Goal: Information Seeking & Learning: Understand process/instructions

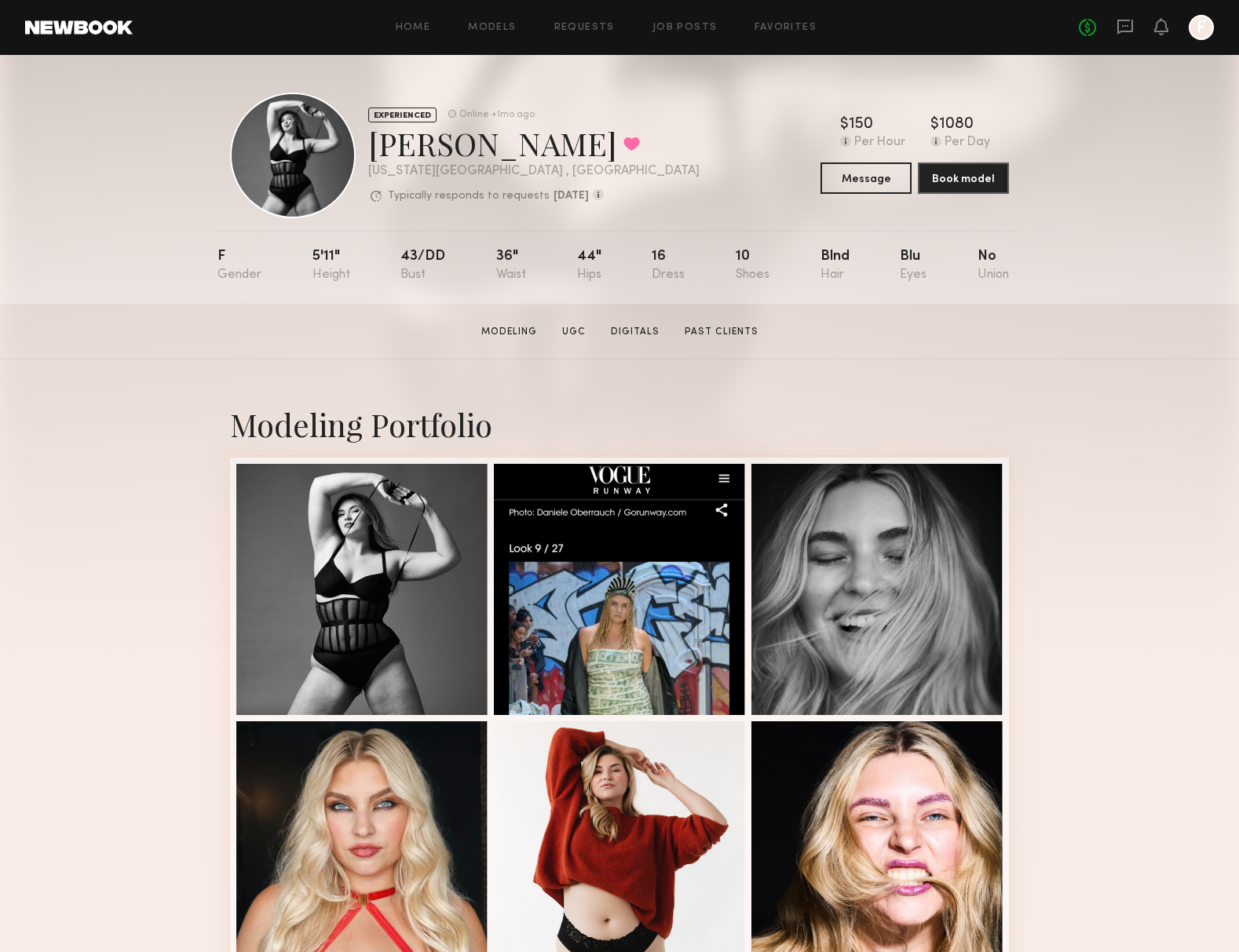
scroll to position [8, 0]
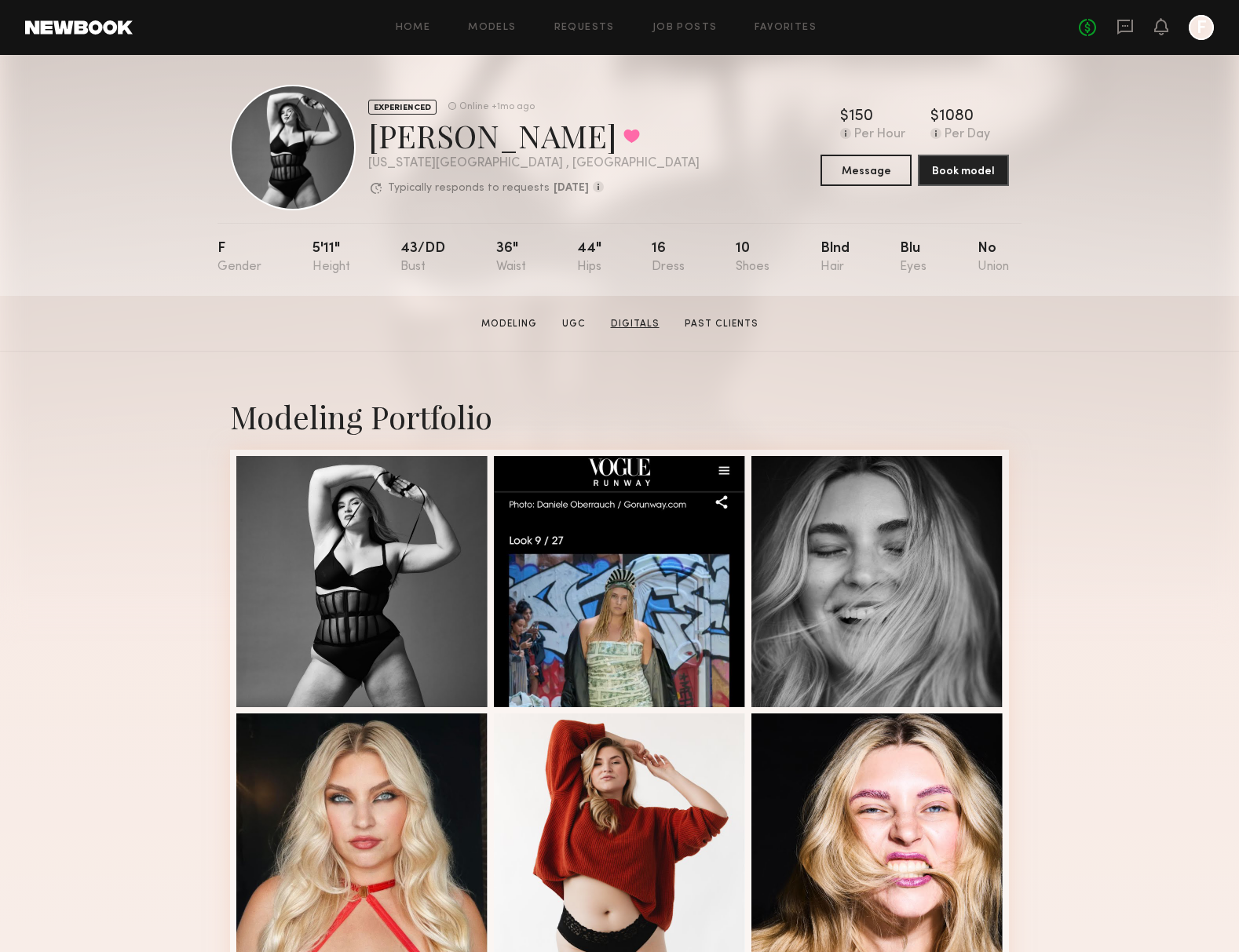
drag, startPoint x: 629, startPoint y: 317, endPoint x: 187, endPoint y: 501, distance: 478.8
click at [629, 317] on link "Digitals" at bounding box center [635, 323] width 61 height 14
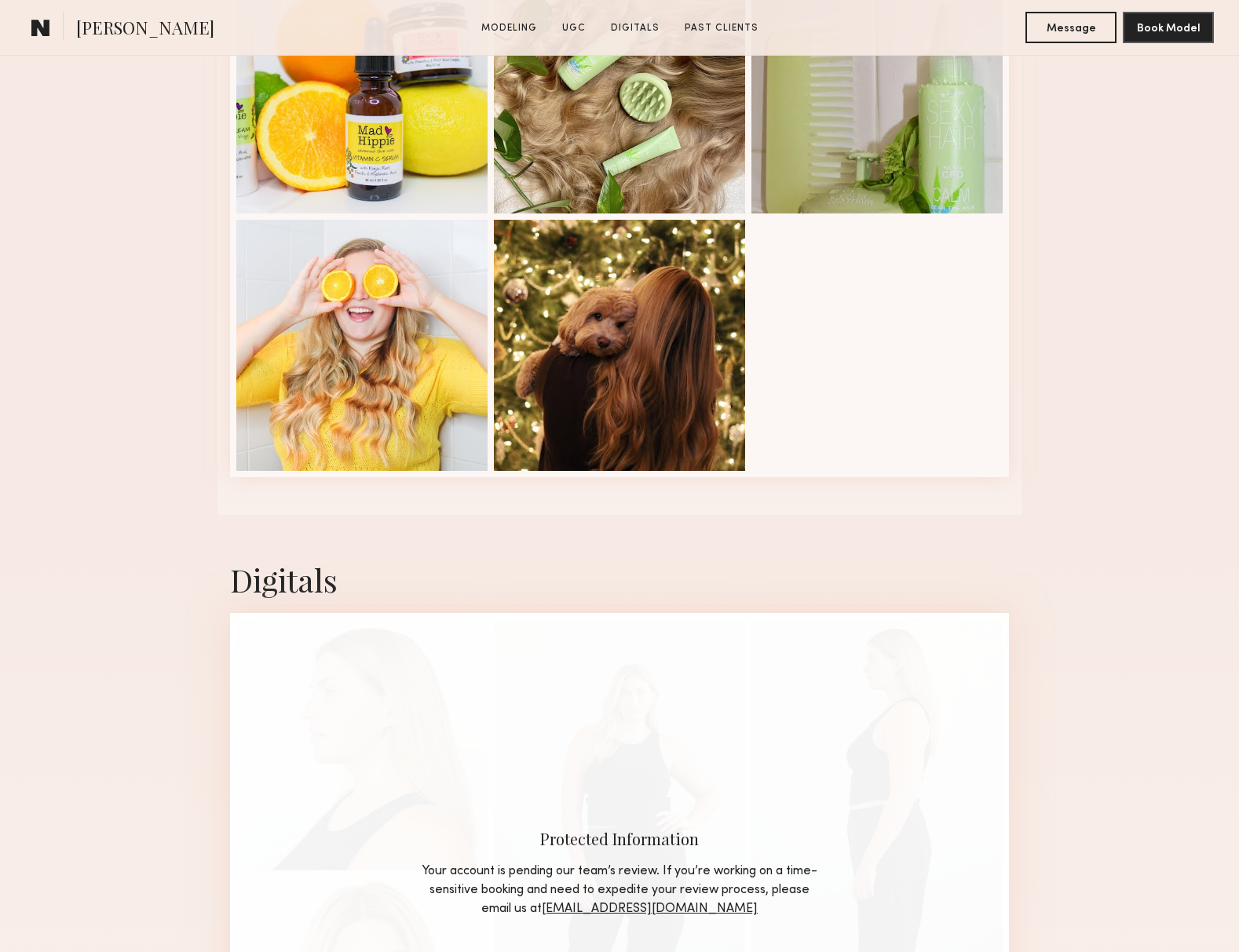
scroll to position [3031, 0]
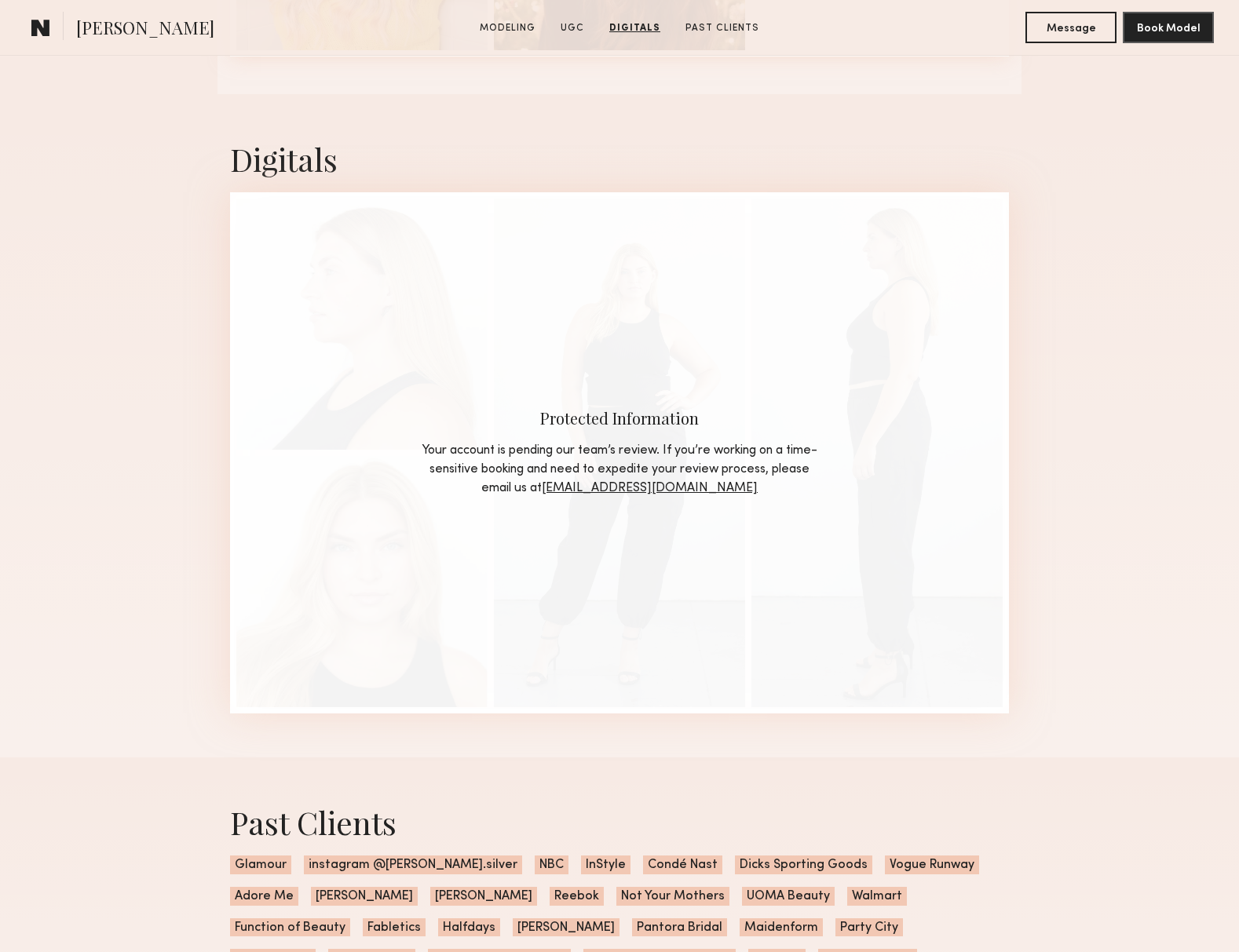
click at [47, 29] on common-icon at bounding box center [41, 27] width 19 height 21
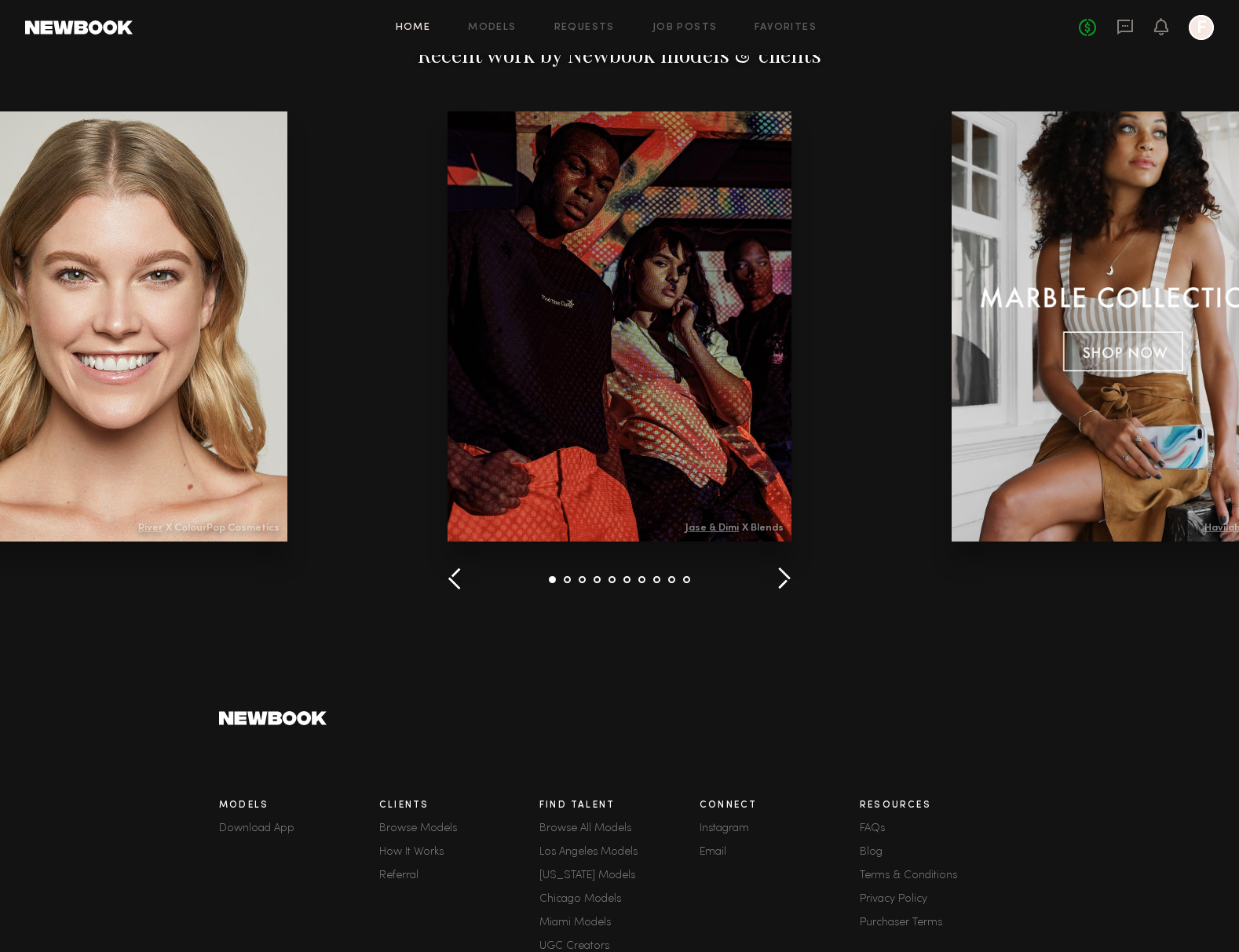
scroll to position [1905, 0]
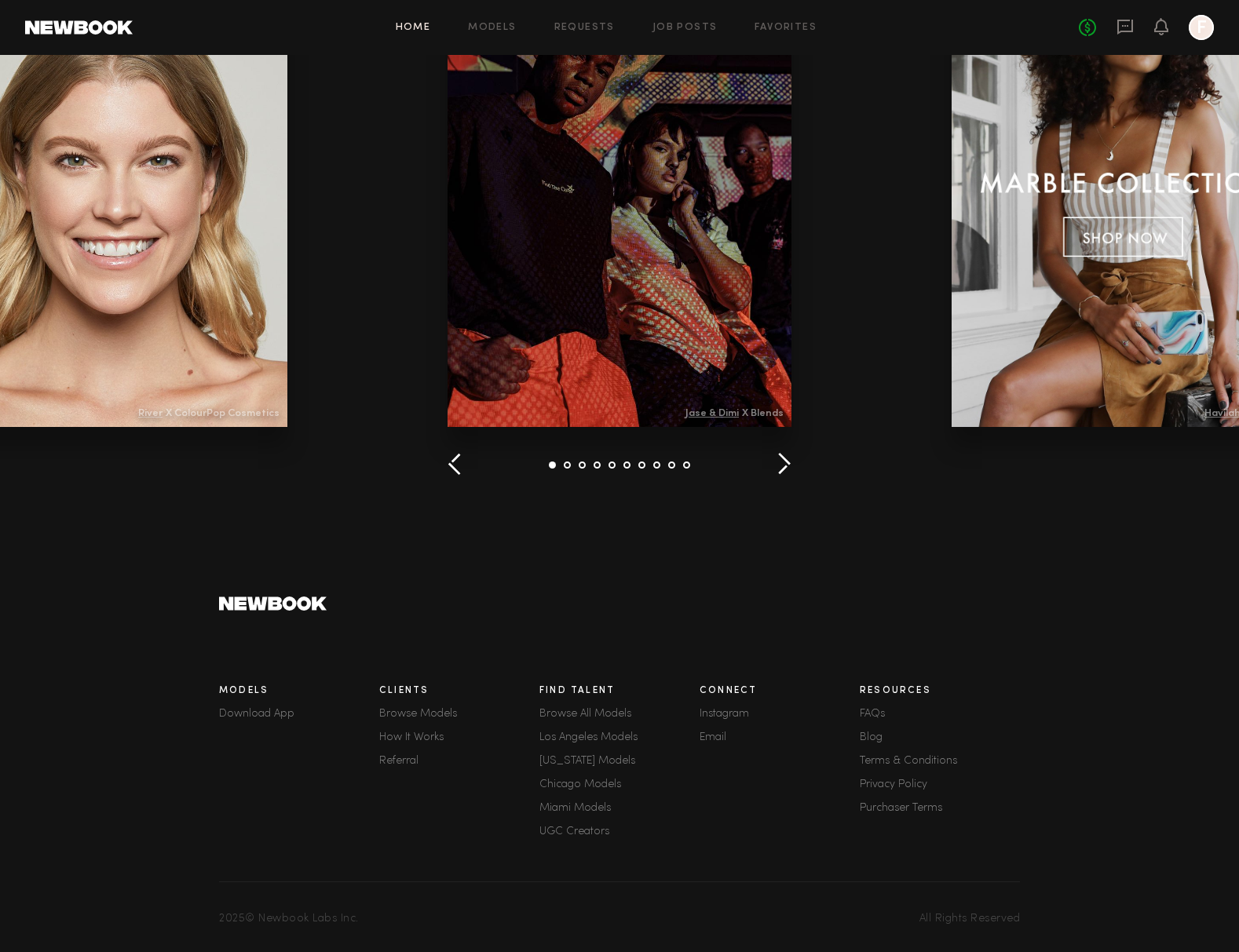
click at [421, 734] on link "How It Works" at bounding box center [459, 738] width 160 height 11
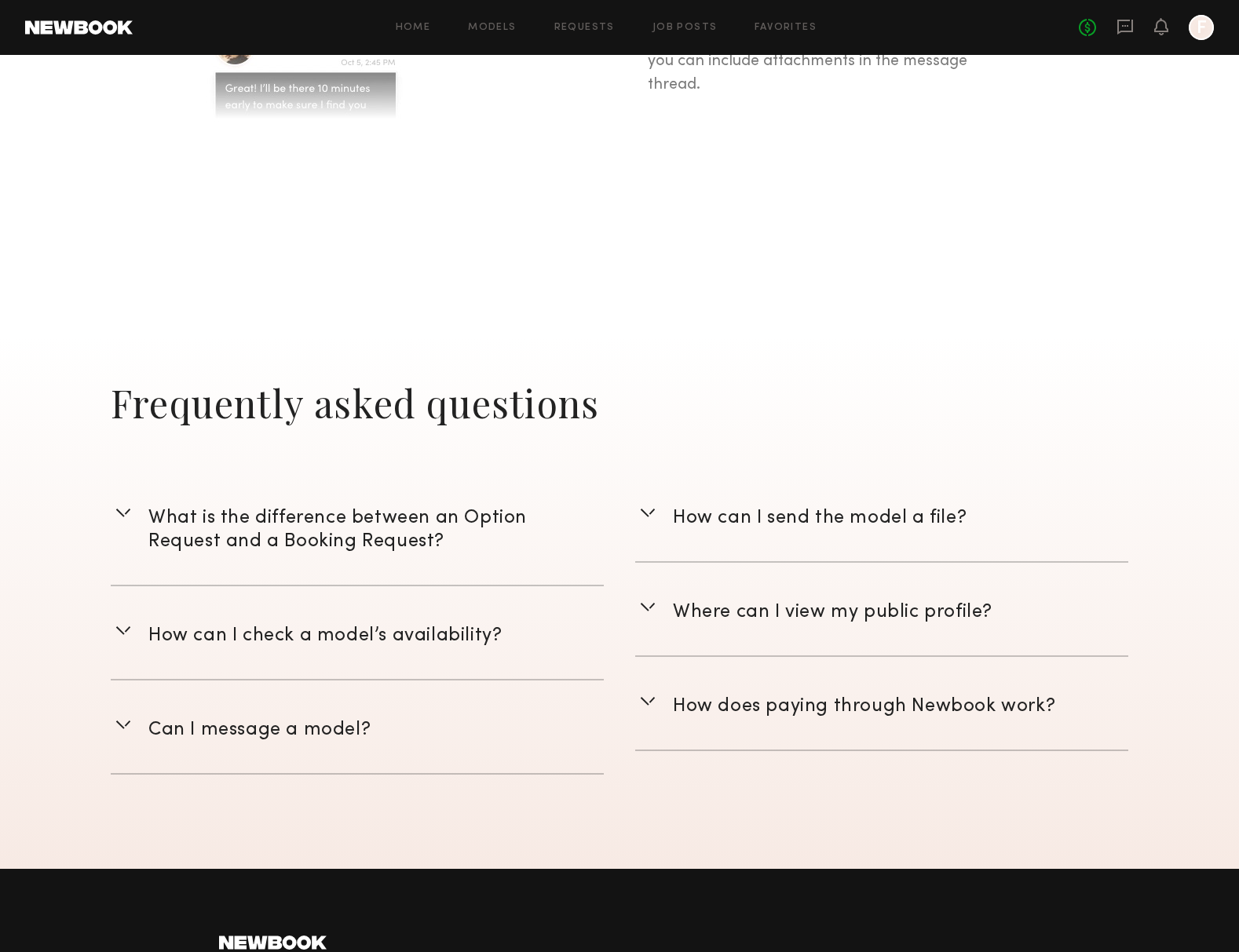
scroll to position [1925, 0]
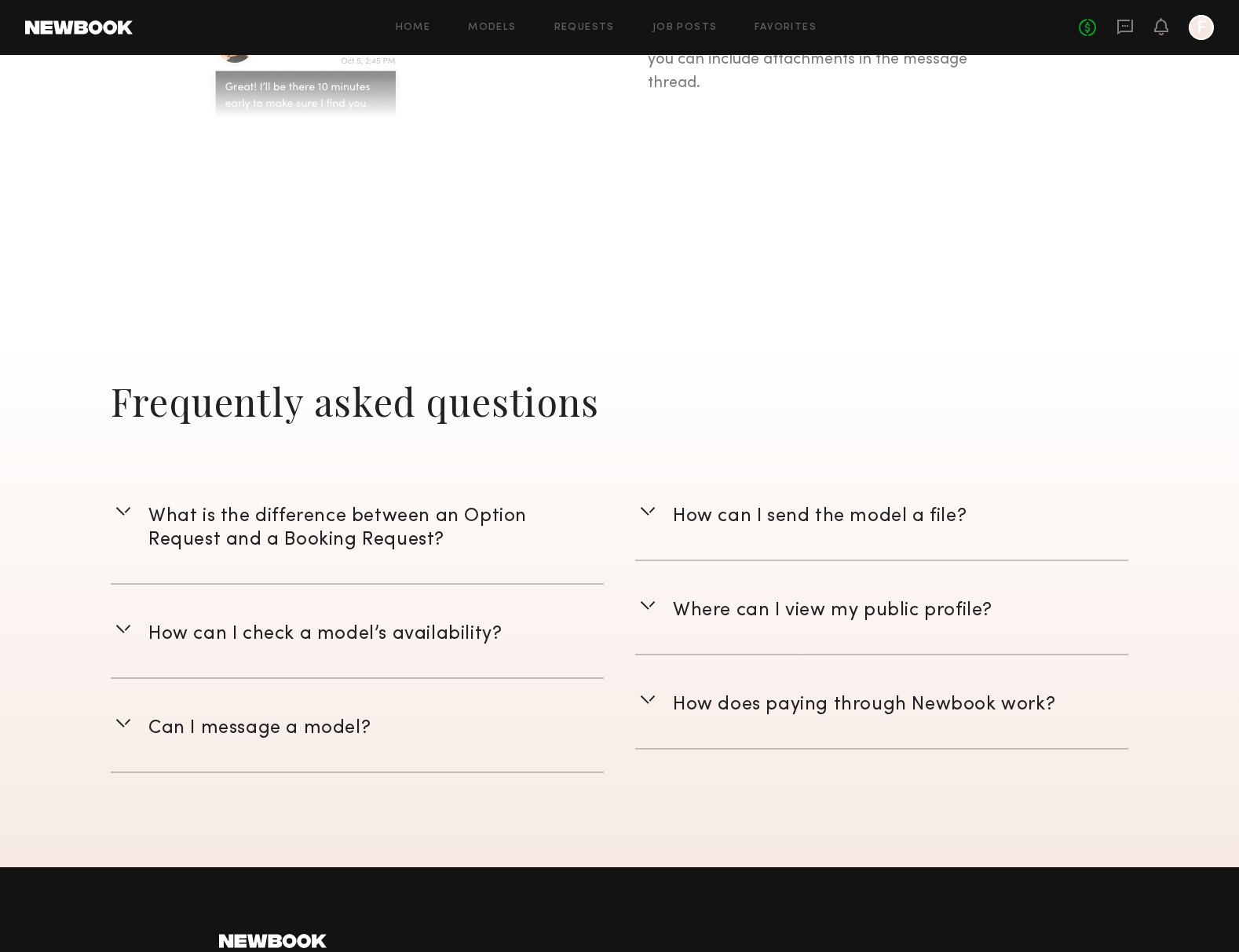
click at [724, 614] on span "Where can I view my public profile?" at bounding box center [833, 611] width 320 height 17
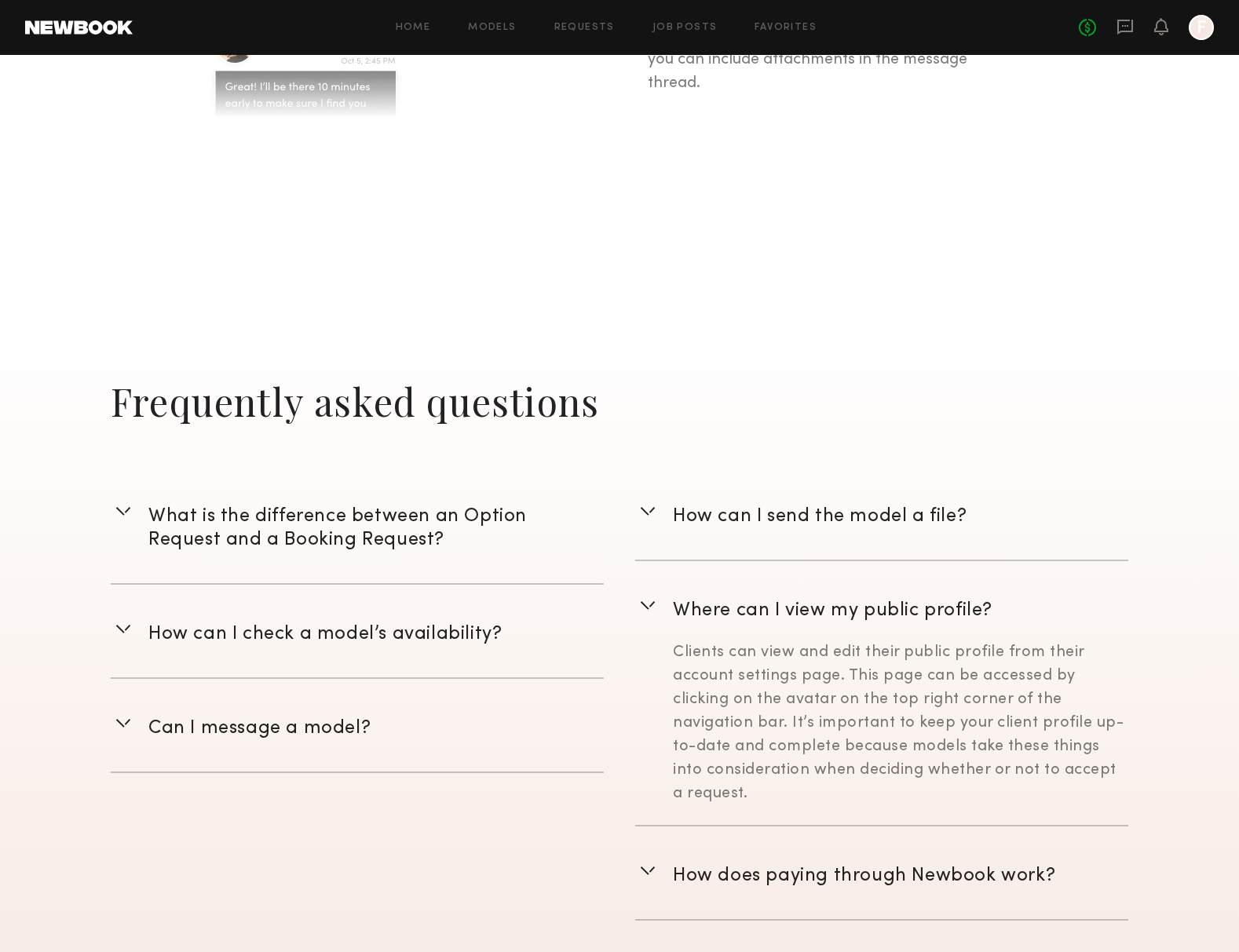
click at [724, 614] on span "Where can I view my public profile?" at bounding box center [833, 611] width 320 height 17
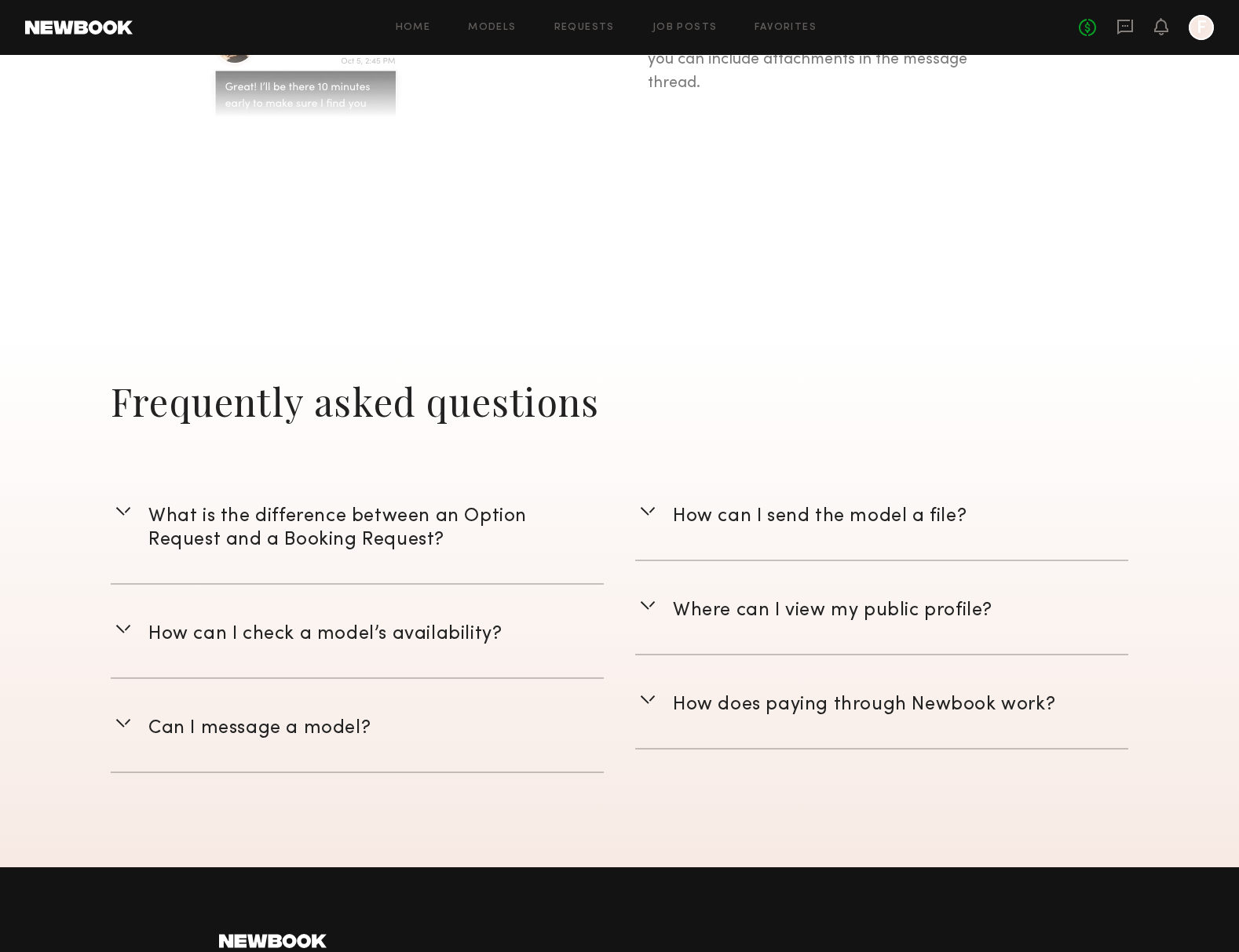
click at [702, 699] on span "How does paying through Newbook work?" at bounding box center [864, 705] width 382 height 17
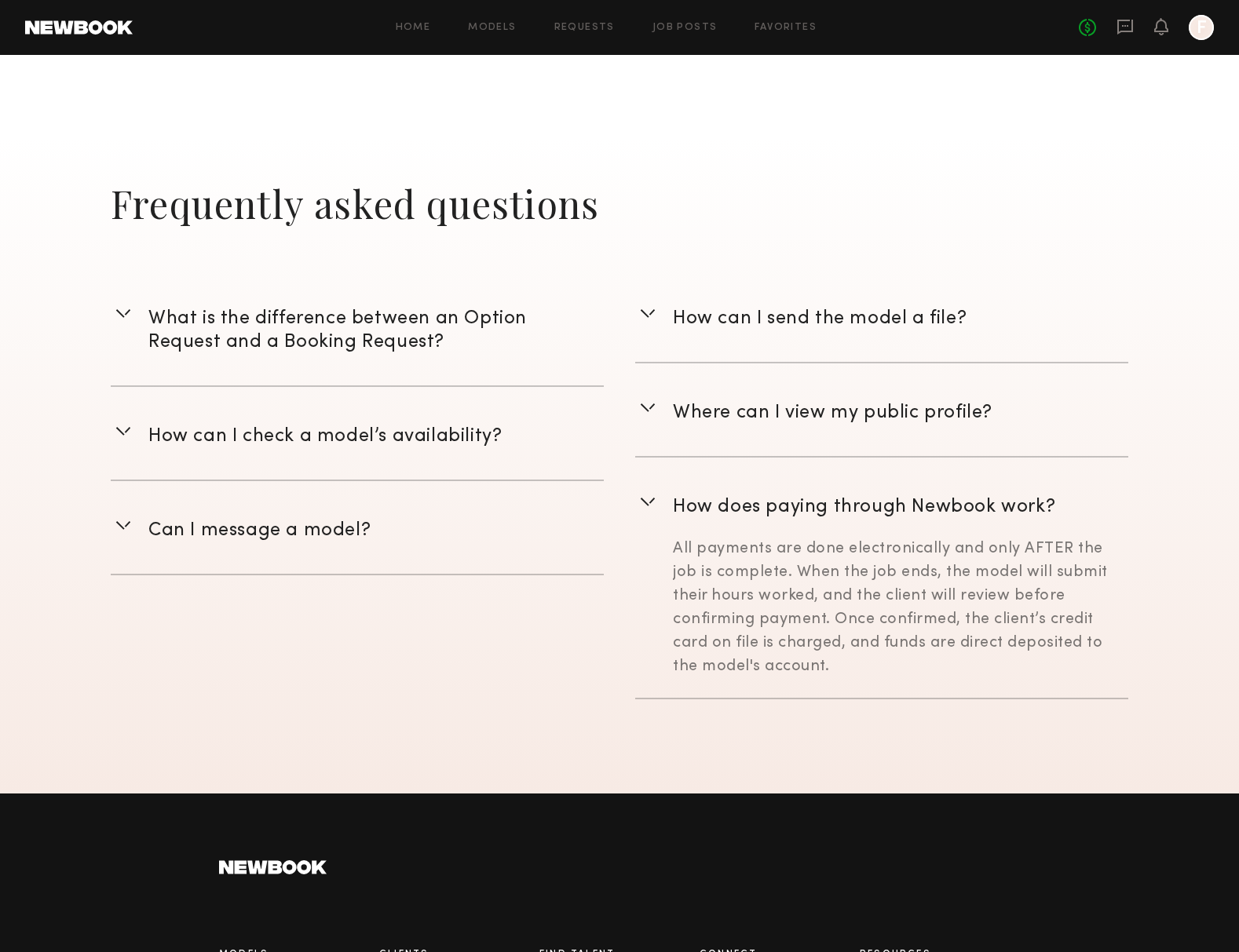
scroll to position [2135, 0]
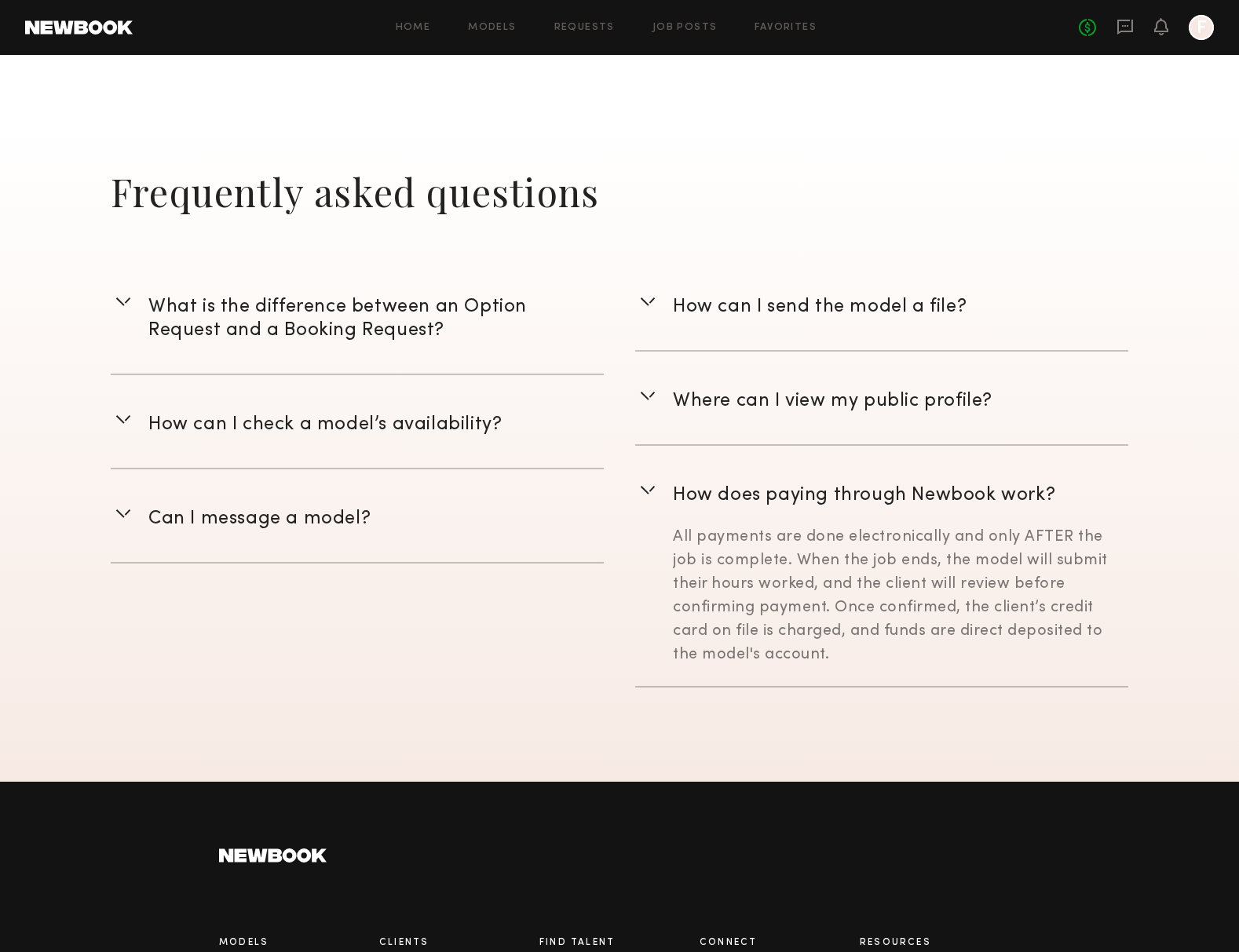
click at [347, 528] on span "Can I message a model?" at bounding box center [259, 519] width 222 height 17
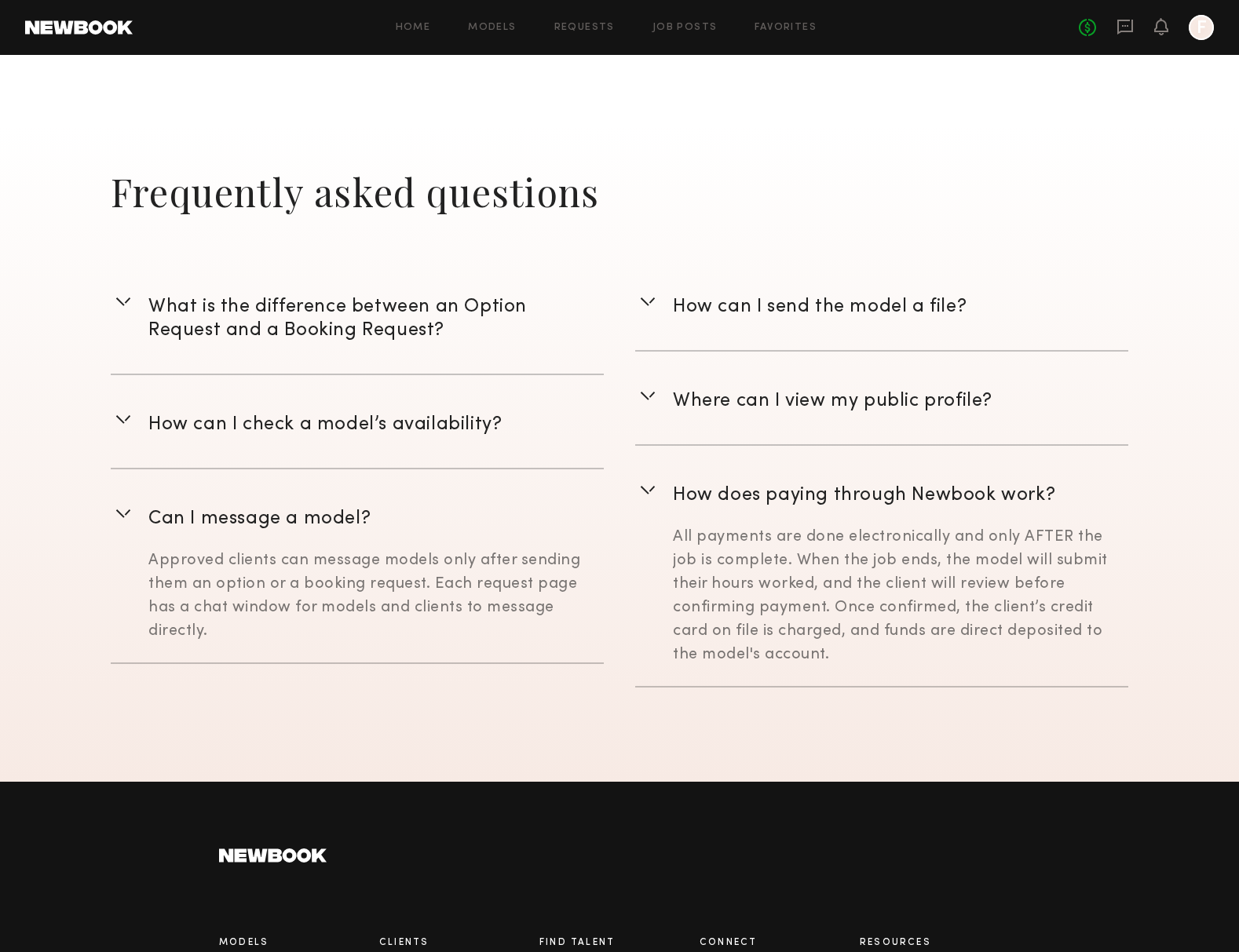
click at [292, 424] on span "How can I check a model’s availability?" at bounding box center [325, 424] width 354 height 17
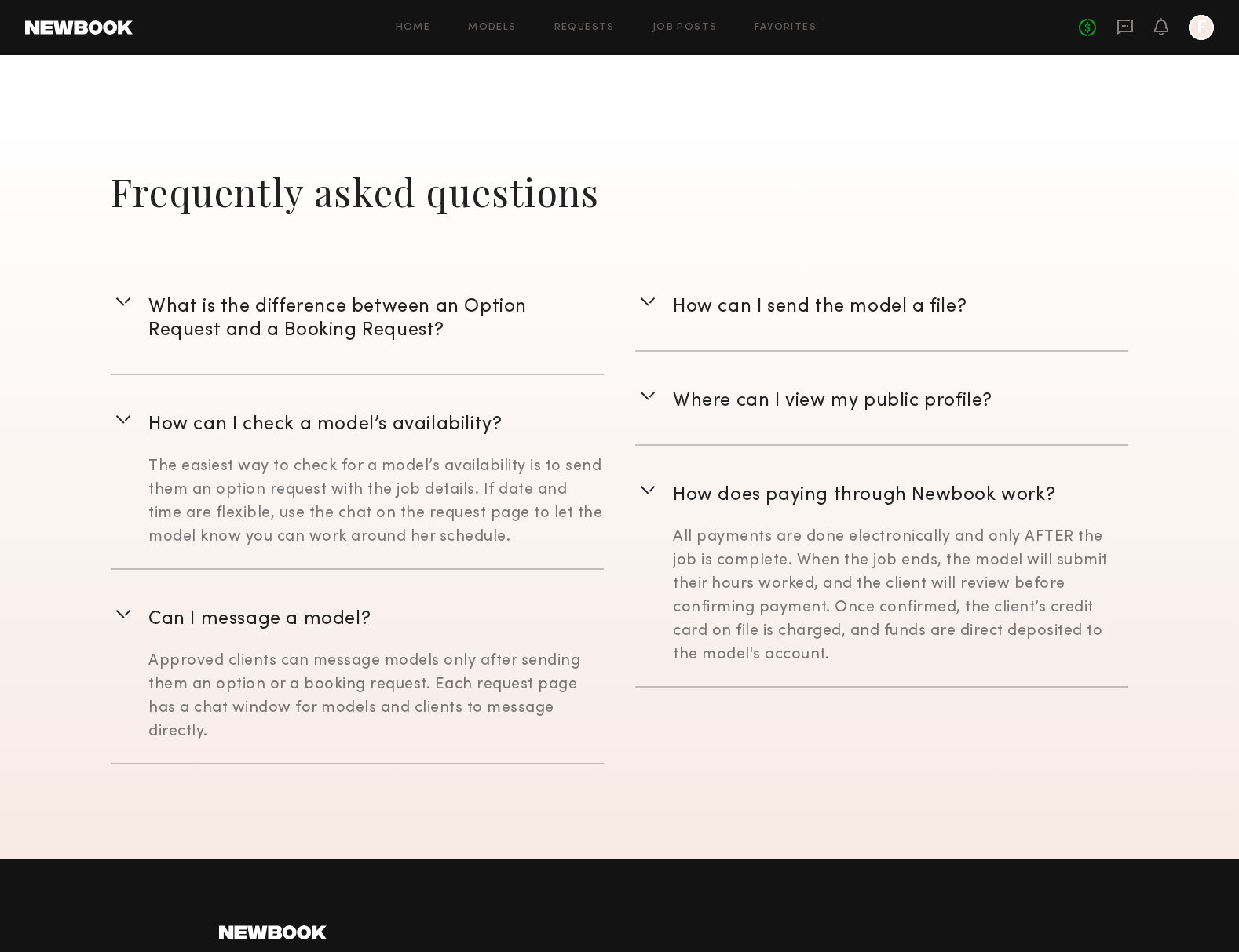
click at [719, 372] on section "How can I send the model a file? Both models and clients can send any file type…" at bounding box center [881, 511] width 493 height 507
click at [690, 313] on span "How can I send the model a file?" at bounding box center [820, 307] width 294 height 17
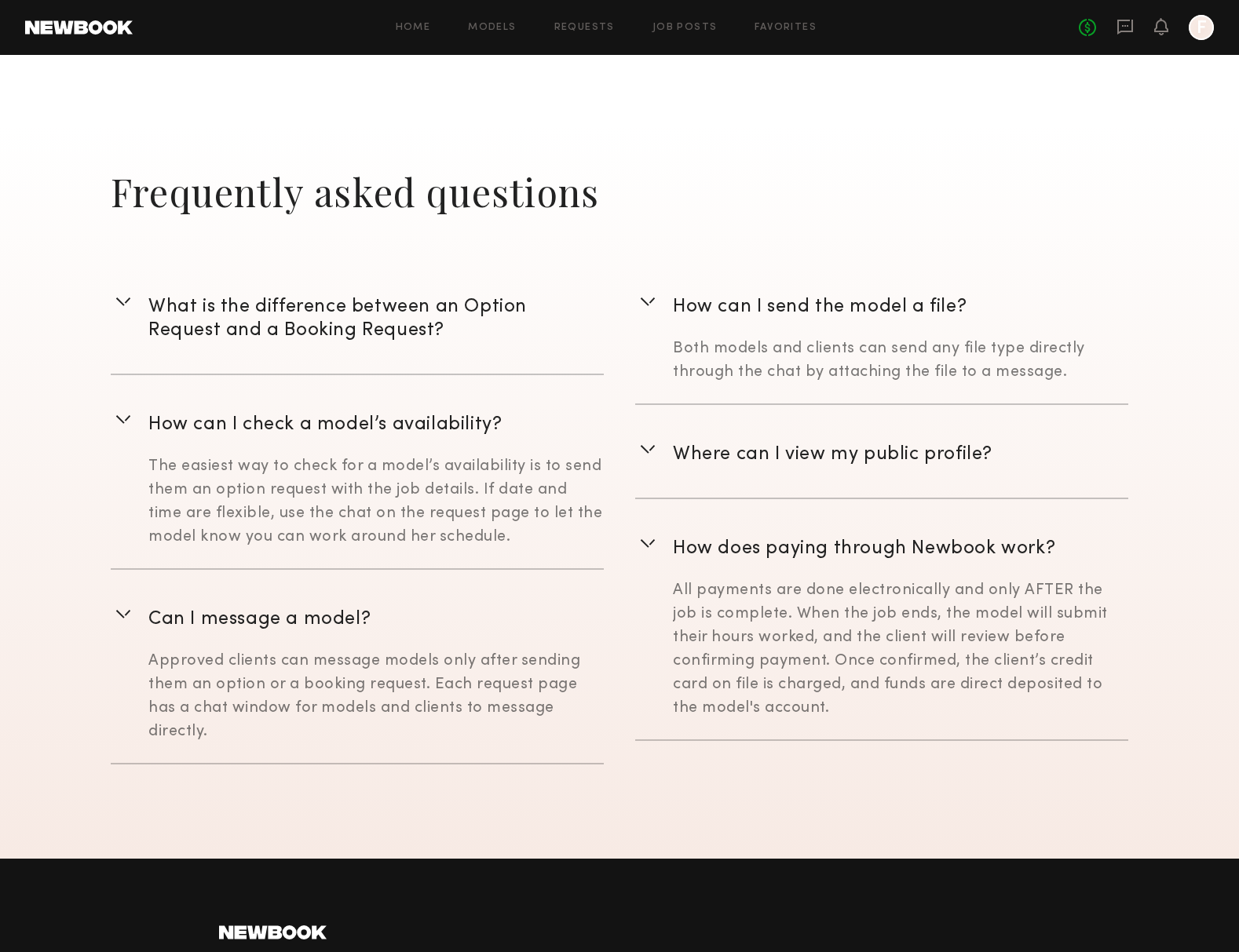
click at [442, 309] on span "What is the difference between an Option Request and a Booking Request?" at bounding box center [338, 319] width 378 height 41
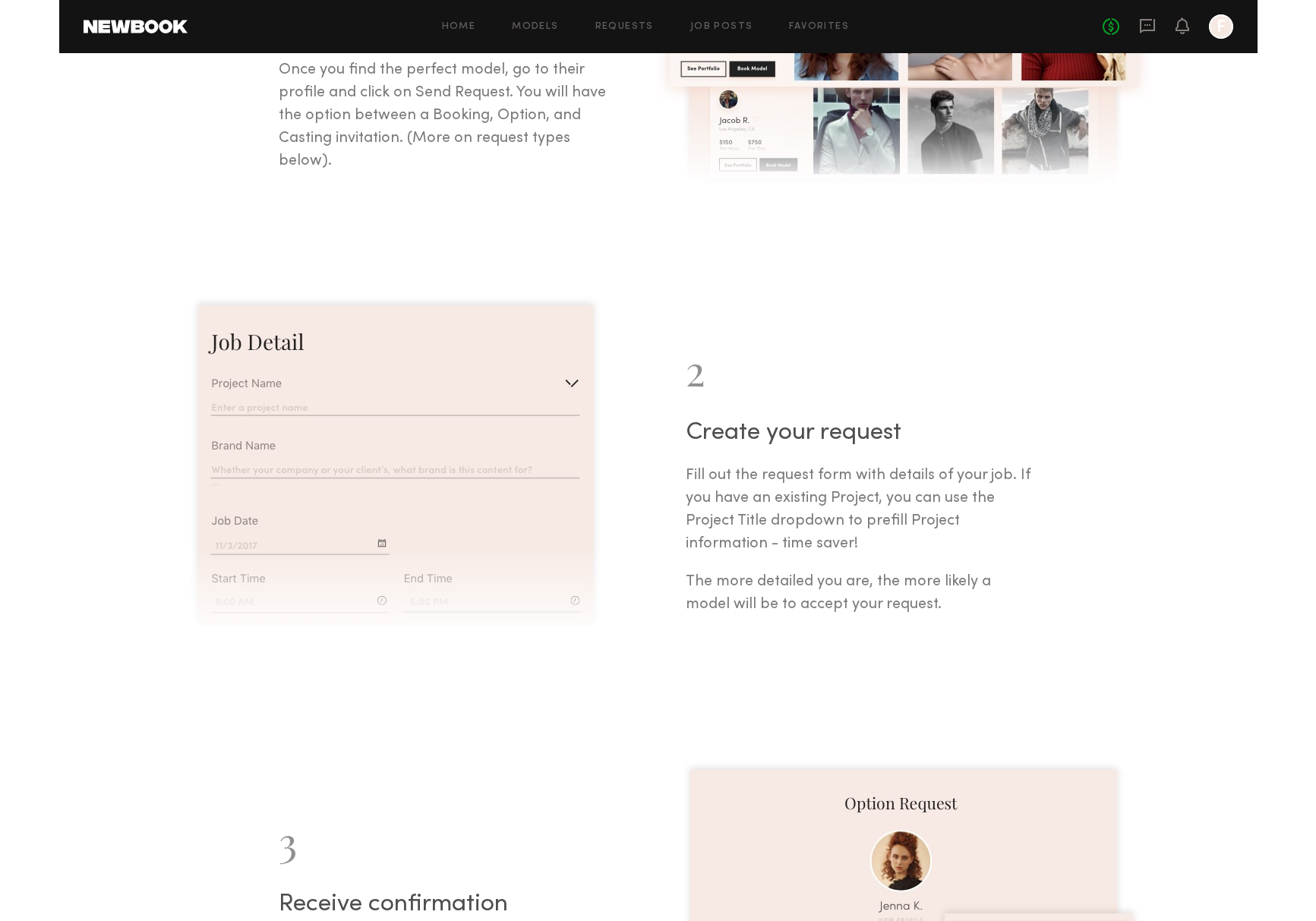
scroll to position [0, 0]
